Goal: Information Seeking & Learning: Learn about a topic

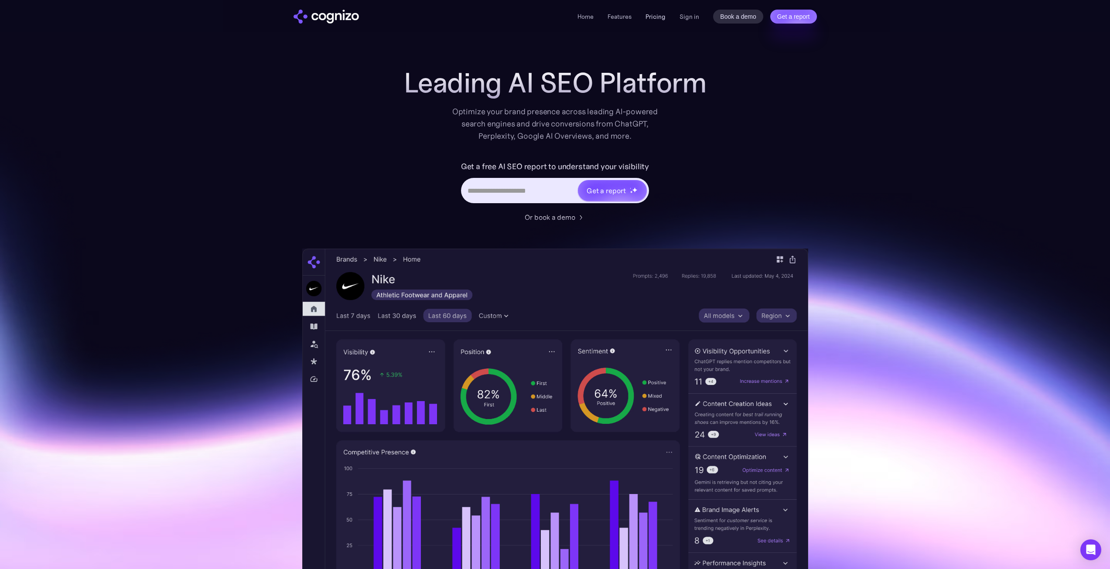
click at [658, 14] on link "Pricing" at bounding box center [656, 17] width 20 height 8
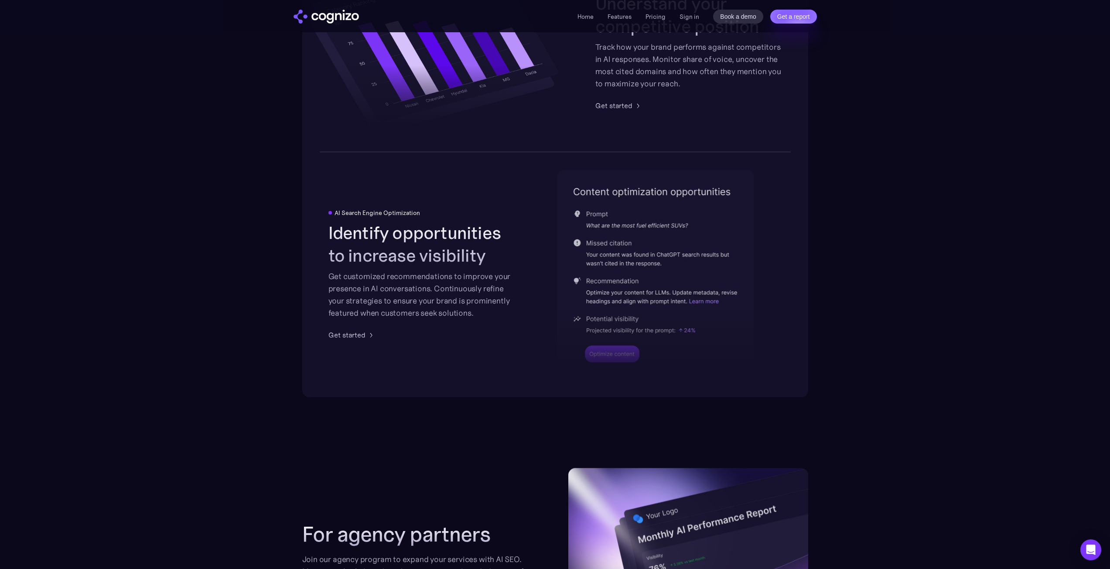
scroll to position [2531, 0]
